Goal: Task Accomplishment & Management: Use online tool/utility

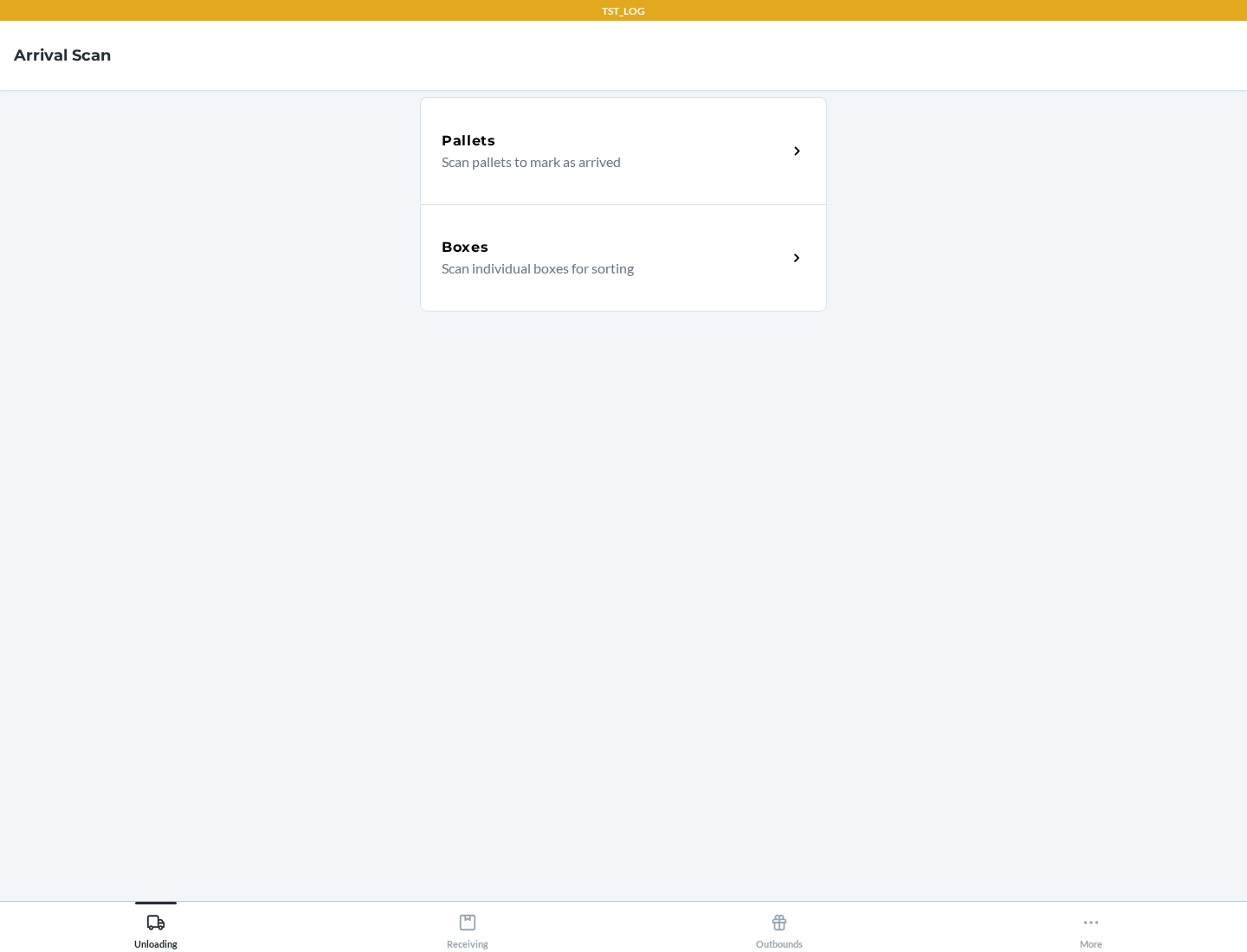
click at [614, 248] on div "Boxes" at bounding box center [614, 248] width 345 height 21
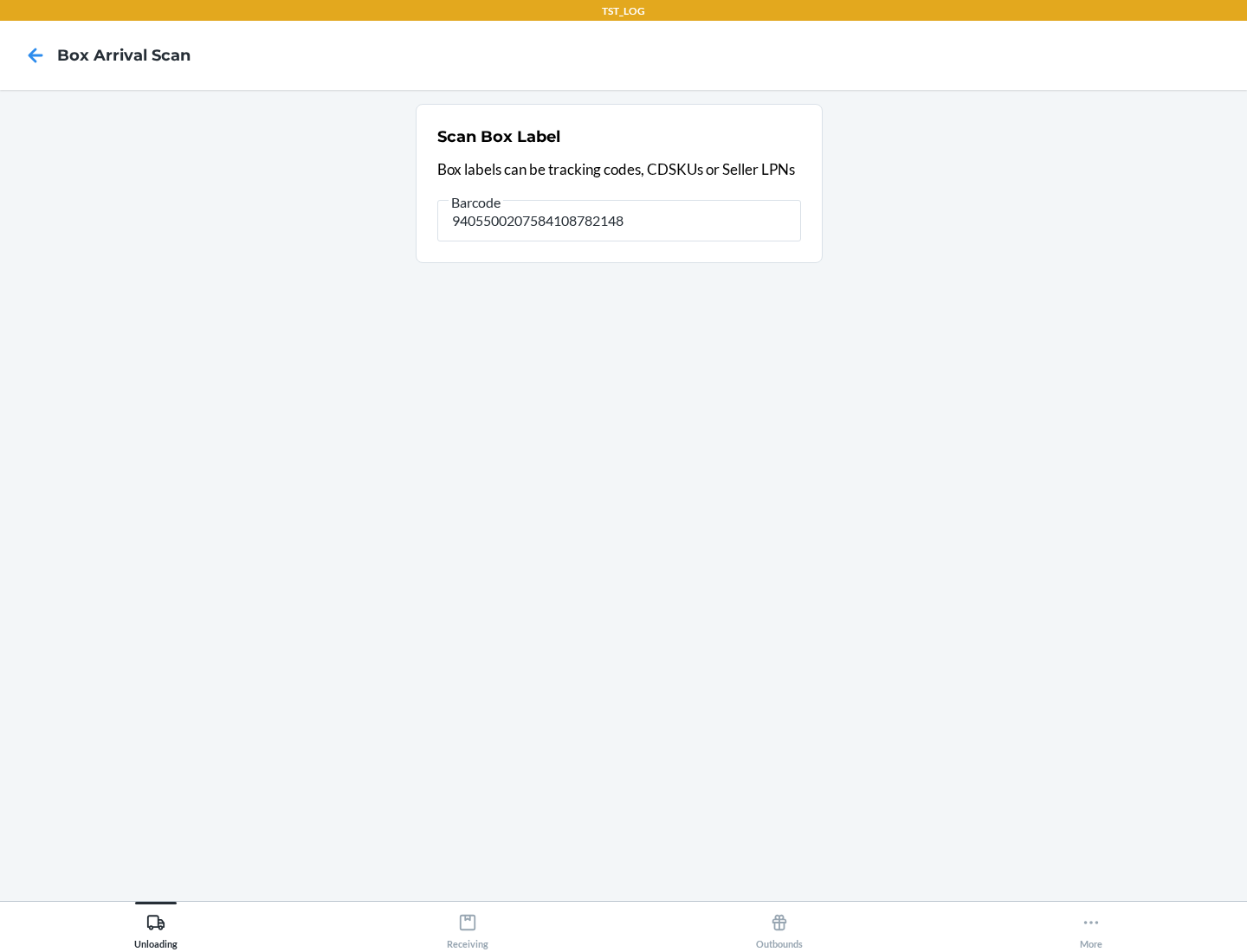
type input "9405500207584108782148"
